Goal: Task Accomplishment & Management: Manage account settings

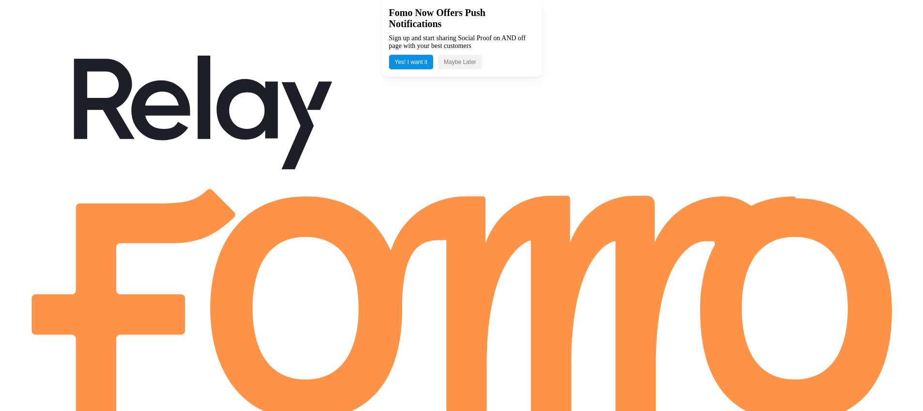
click at [479, 63] on button "Maybe Later" at bounding box center [460, 62] width 44 height 15
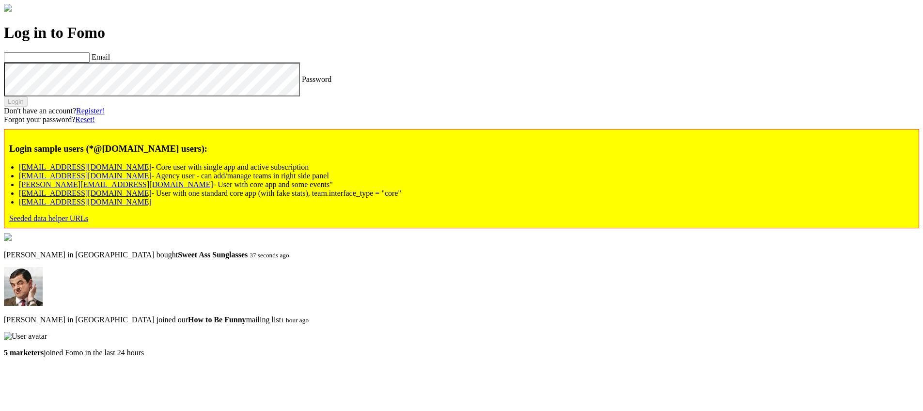
scroll to position [29, 0]
click at [147, 189] on link "[PERSON_NAME][EMAIL_ADDRESS][DOMAIN_NAME]" at bounding box center [116, 184] width 194 height 8
type input "[PERSON_NAME][EMAIL_ADDRESS][DOMAIN_NAME]"
click at [289, 176] on div "Log in to Fomo chris@fomo.com Email Password Login Don't have an account? Regis…" at bounding box center [461, 126] width 915 height 205
click at [302, 83] on label "Password" at bounding box center [317, 79] width 30 height 8
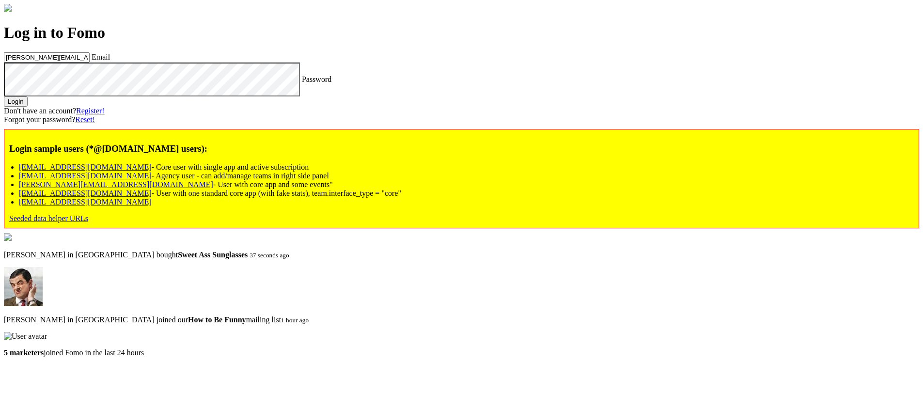
click at [94, 107] on div "Login" at bounding box center [461, 101] width 915 height 10
click at [28, 107] on button "Login" at bounding box center [16, 101] width 24 height 10
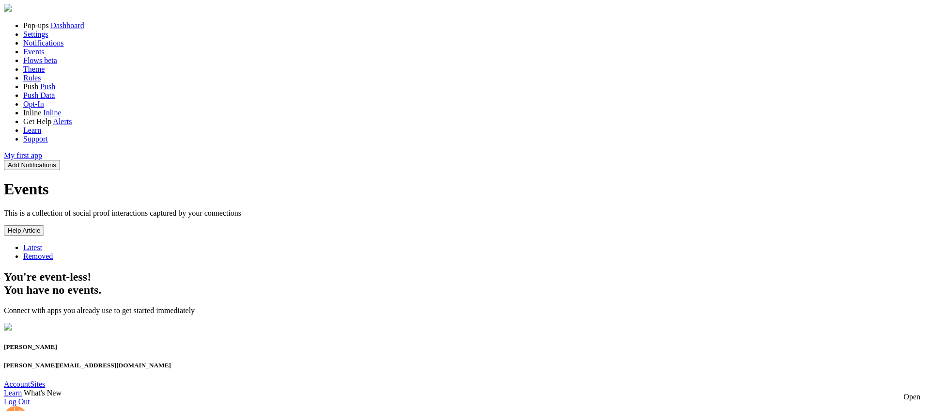
click at [53, 252] on span "Removed" at bounding box center [38, 256] width 30 height 8
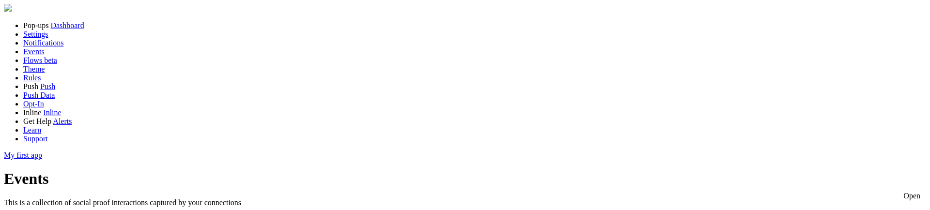
scroll to position [170, 0]
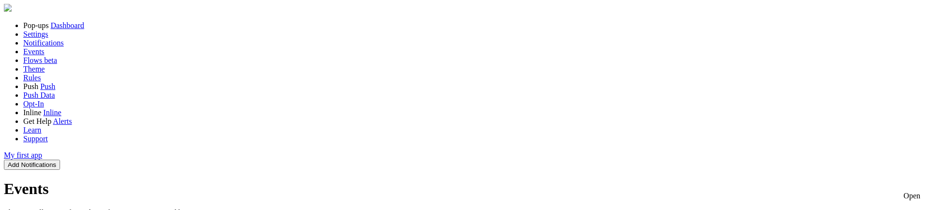
scroll to position [35, 0]
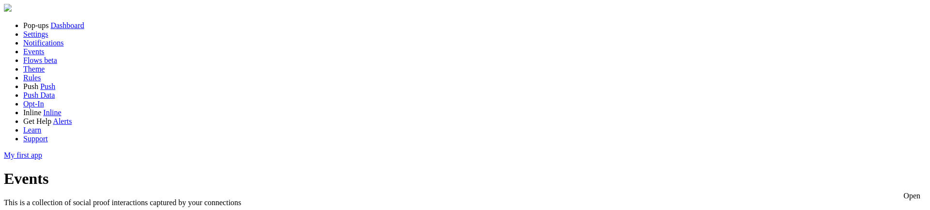
scroll to position [173, 0]
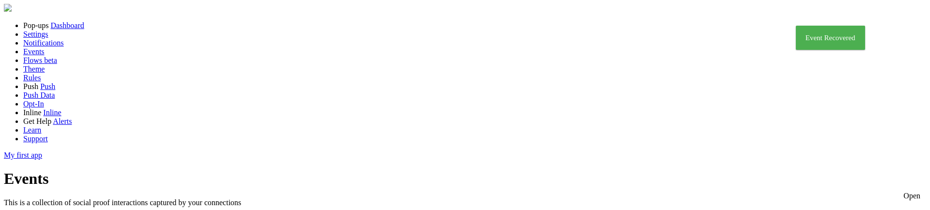
scroll to position [72, 0]
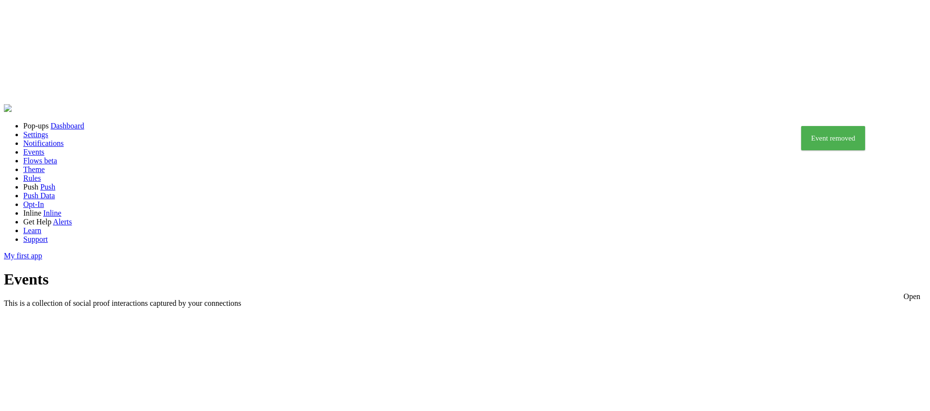
scroll to position [189, 0]
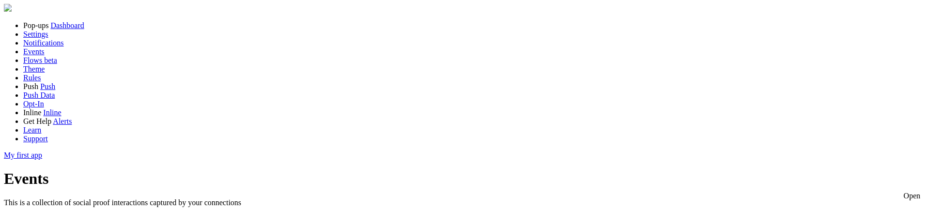
click at [912, 196] on div "Open" at bounding box center [912, 196] width 17 height 9
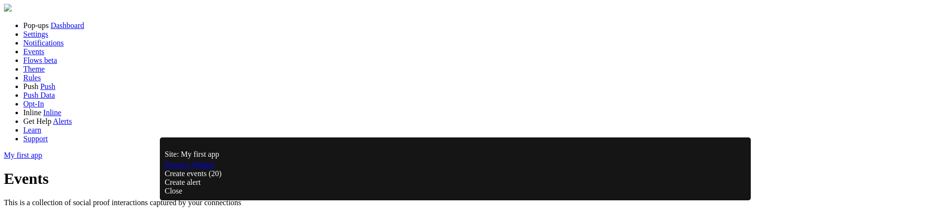
click at [746, 187] on div "Close" at bounding box center [456, 191] width 582 height 9
